Goal: Find contact information: Find contact information

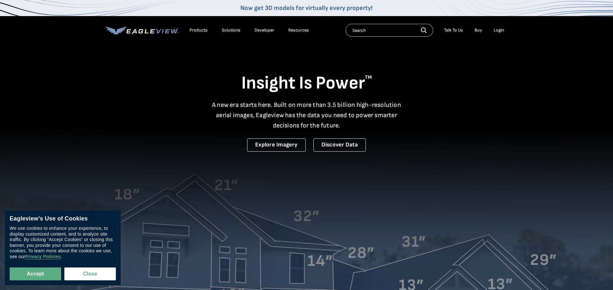
click at [458, 28] on div "Talk To Us" at bounding box center [453, 30] width 19 height 6
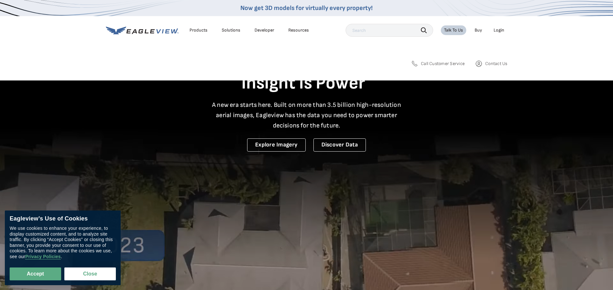
click at [355, 30] on input "text" at bounding box center [390, 30] width 88 height 13
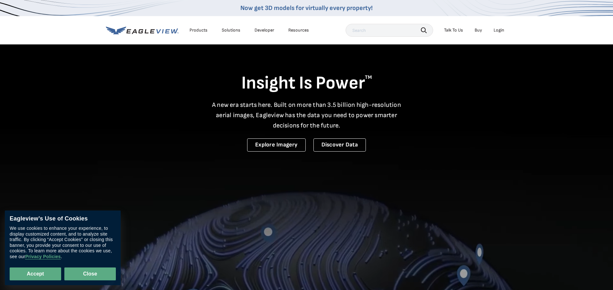
click at [85, 273] on button "Close" at bounding box center [89, 273] width 51 height 13
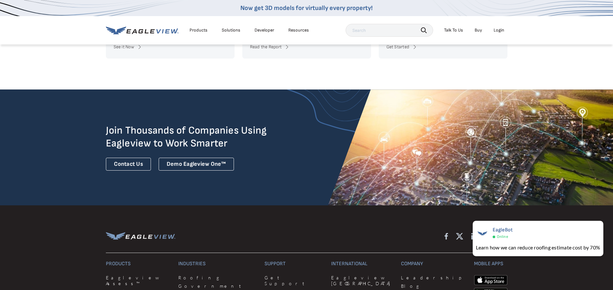
scroll to position [1777, 0]
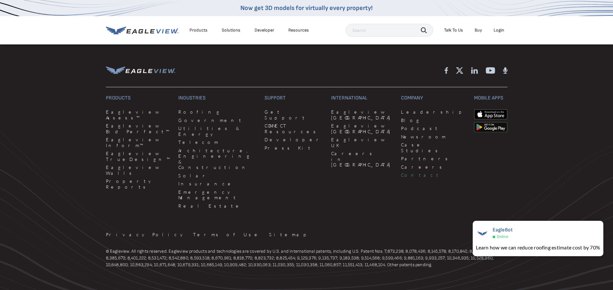
click at [401, 172] on link "Contact" at bounding box center [433, 175] width 65 height 6
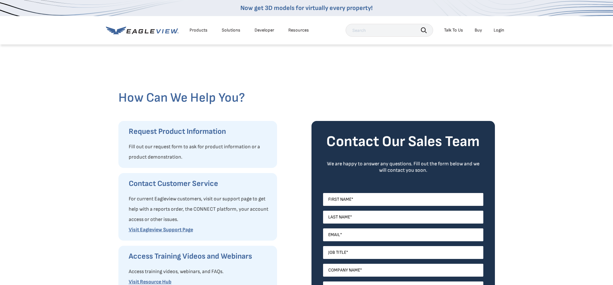
click at [451, 29] on div "Talk To Us" at bounding box center [453, 30] width 19 height 6
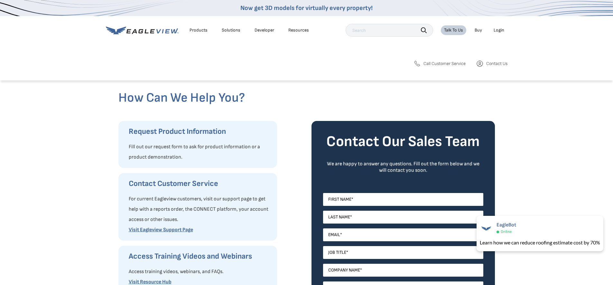
click at [445, 64] on span "Call Customer Service" at bounding box center [445, 64] width 42 height 6
click at [496, 62] on span "Contact Us" at bounding box center [496, 64] width 21 height 6
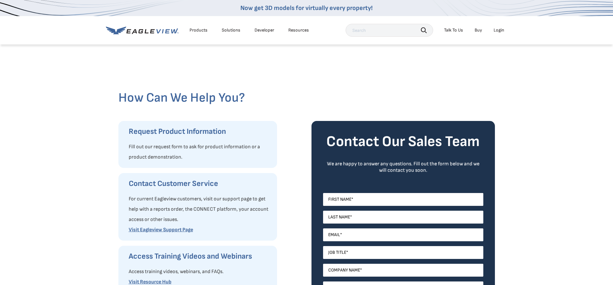
click at [455, 28] on div "Talk To Us" at bounding box center [453, 30] width 19 height 6
click at [416, 63] on icon at bounding box center [417, 63] width 5 height 5
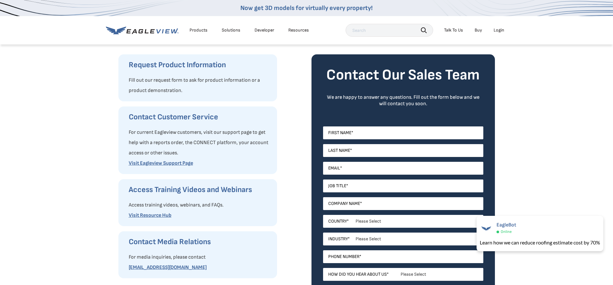
scroll to position [69, 0]
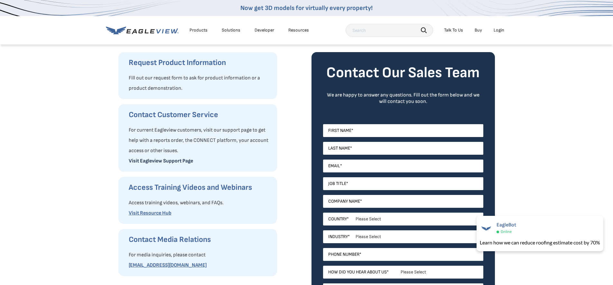
click at [161, 163] on link "Visit Eagleview Support Page" at bounding box center [161, 161] width 64 height 6
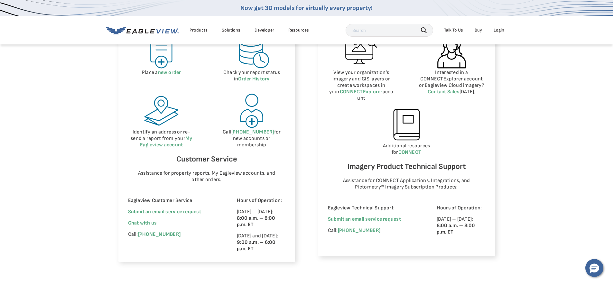
scroll to position [331, 0]
